Goal: Task Accomplishment & Management: Manage account settings

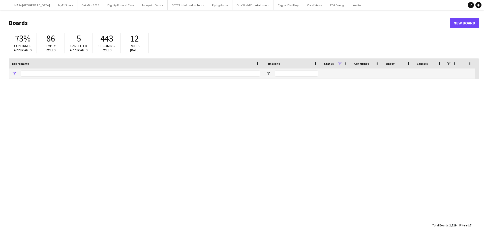
type input "**********"
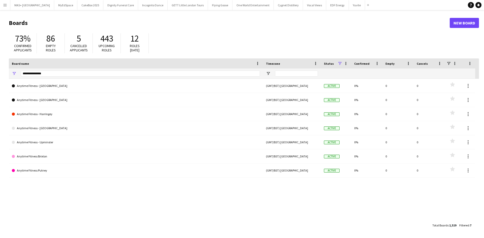
click at [6, 5] on app-icon "Menu" at bounding box center [5, 5] width 4 height 4
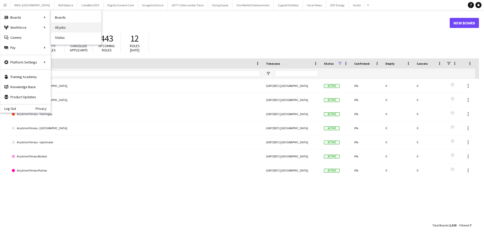
click at [78, 25] on link "All jobs" at bounding box center [76, 27] width 50 height 10
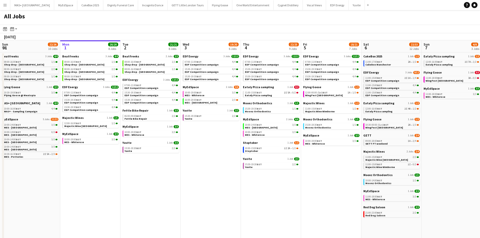
scroll to position [0, 122]
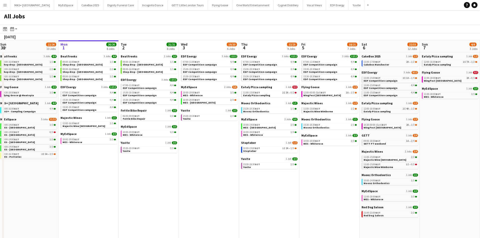
click at [40, 150] on app-all-jobs "All Jobs Date picker [DATE] [DATE] [DATE] M [DATE] T [DATE] W [DATE] T [DATE] F…" at bounding box center [240, 198] width 480 height 377
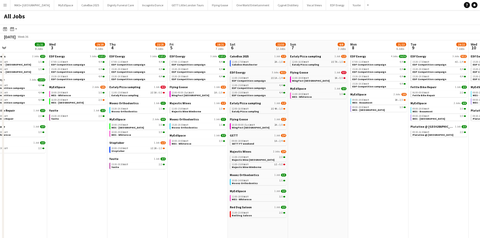
drag, startPoint x: 258, startPoint y: 151, endPoint x: 374, endPoint y: 151, distance: 115.1
click at [372, 150] on app-calendar-viewport "Sun 31 22/26 10 Jobs Mon 1 20/20 8 Jobs Tue 2 21/21 8 Jobs Wed 3 19/20 6 Jobs T…" at bounding box center [240, 213] width 480 height 346
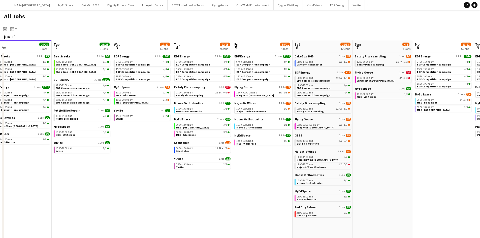
scroll to position [0, 120]
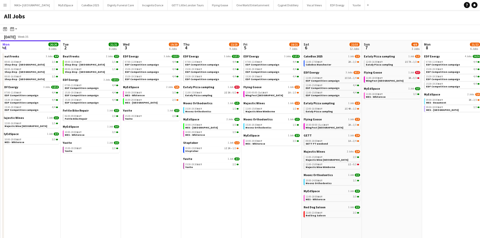
drag, startPoint x: 194, startPoint y: 187, endPoint x: 263, endPoint y: 194, distance: 69.7
click at [263, 194] on app-calendar-viewport "Sat 30 42/44 28 Jobs Sun 31 22/26 10 Jobs Mon 1 20/20 8 Jobs Tue 2 21/21 8 Jobs…" at bounding box center [240, 213] width 480 height 346
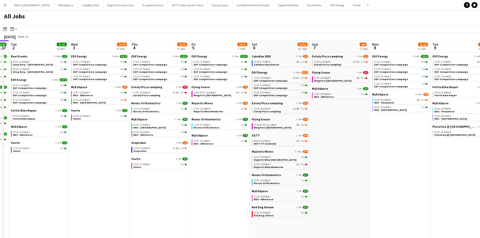
scroll to position [0, 173]
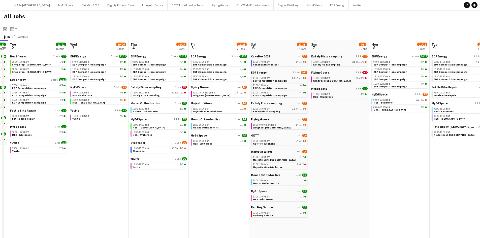
drag, startPoint x: 410, startPoint y: 150, endPoint x: 358, endPoint y: 149, distance: 52.7
click at [358, 149] on app-calendar-viewport "Sat 30 42/44 28 Jobs Sun 31 22/26 10 Jobs Mon 1 20/20 8 Jobs Tue 2 21/21 8 Jobs…" at bounding box center [240, 213] width 480 height 346
click at [299, 127] on link "10:30-00:00 (Sun) BST 2A • 1/3 WingFest [GEOGRAPHIC_DATA]" at bounding box center [279, 126] width 53 height 6
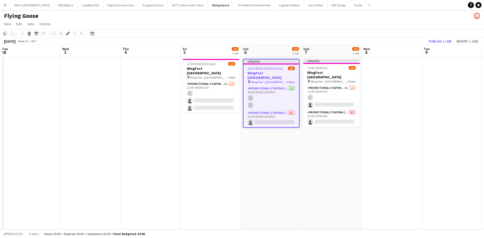
scroll to position [0, 173]
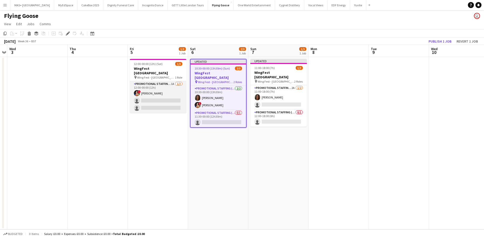
click at [161, 90] on app-card-role "Promotional Staffing (Brand Ambassadors) 1A 1/3 12:00-00:00 (12h) ! Catalina To…" at bounding box center [158, 97] width 56 height 32
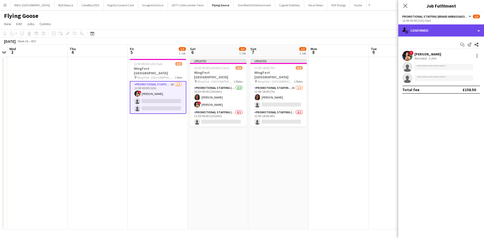
click at [403, 32] on icon at bounding box center [403, 29] width 3 height 4
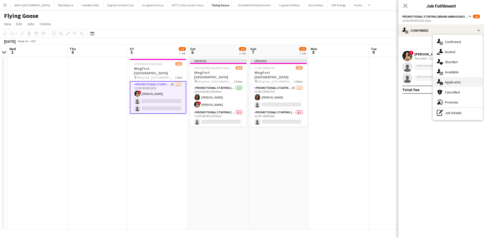
click at [444, 80] on div "single-neutral-actions-information Applicants" at bounding box center [458, 82] width 50 height 10
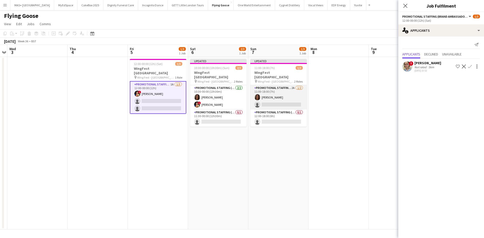
click at [277, 91] on app-card-role "Promotional Staffing (Brand Ambassadors) 2A 1/2 11:00-18:00 (7h) Jazz Harper si…" at bounding box center [278, 97] width 56 height 24
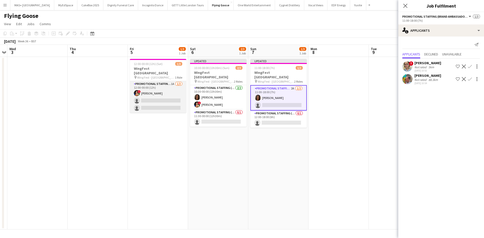
click at [167, 91] on app-card-role "Promotional Staffing (Brand Ambassadors) 1A 1/3 12:00-00:00 (12h) ! Catalina To…" at bounding box center [158, 97] width 56 height 32
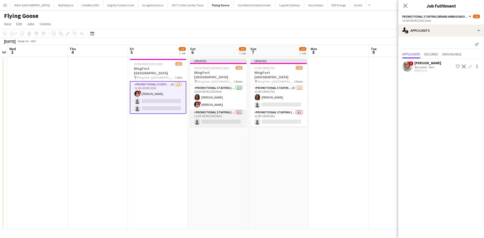
click at [208, 110] on app-card-role "Promotional Staffing (Brand Ambassadors) 0/1 11:30-00:00 (12h30m) single-neutra…" at bounding box center [218, 118] width 56 height 17
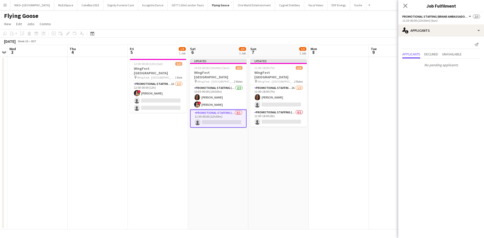
click at [231, 129] on app-date-cell "Updated 10:30-00:00 (13h30m) (Sun) 2/3 WingFest Bristol pin Wing Fest - Bristol…" at bounding box center [218, 143] width 60 height 173
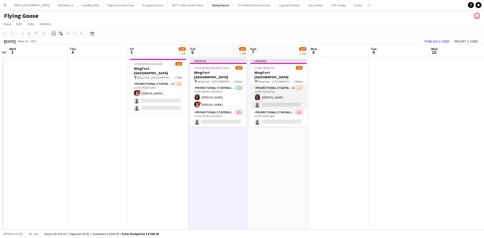
click at [294, 95] on app-card-role "Promotional Staffing (Brand Ambassadors) 2A 1/2 11:00-18:00 (7h) Jazz Harper si…" at bounding box center [278, 97] width 56 height 24
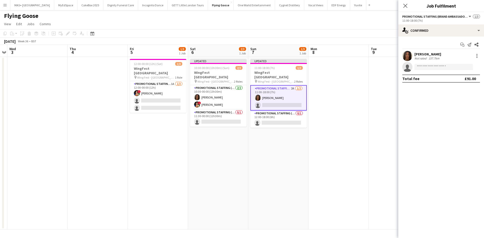
click at [337, 90] on app-date-cell at bounding box center [338, 143] width 60 height 173
